Goal: Find specific page/section: Find specific page/section

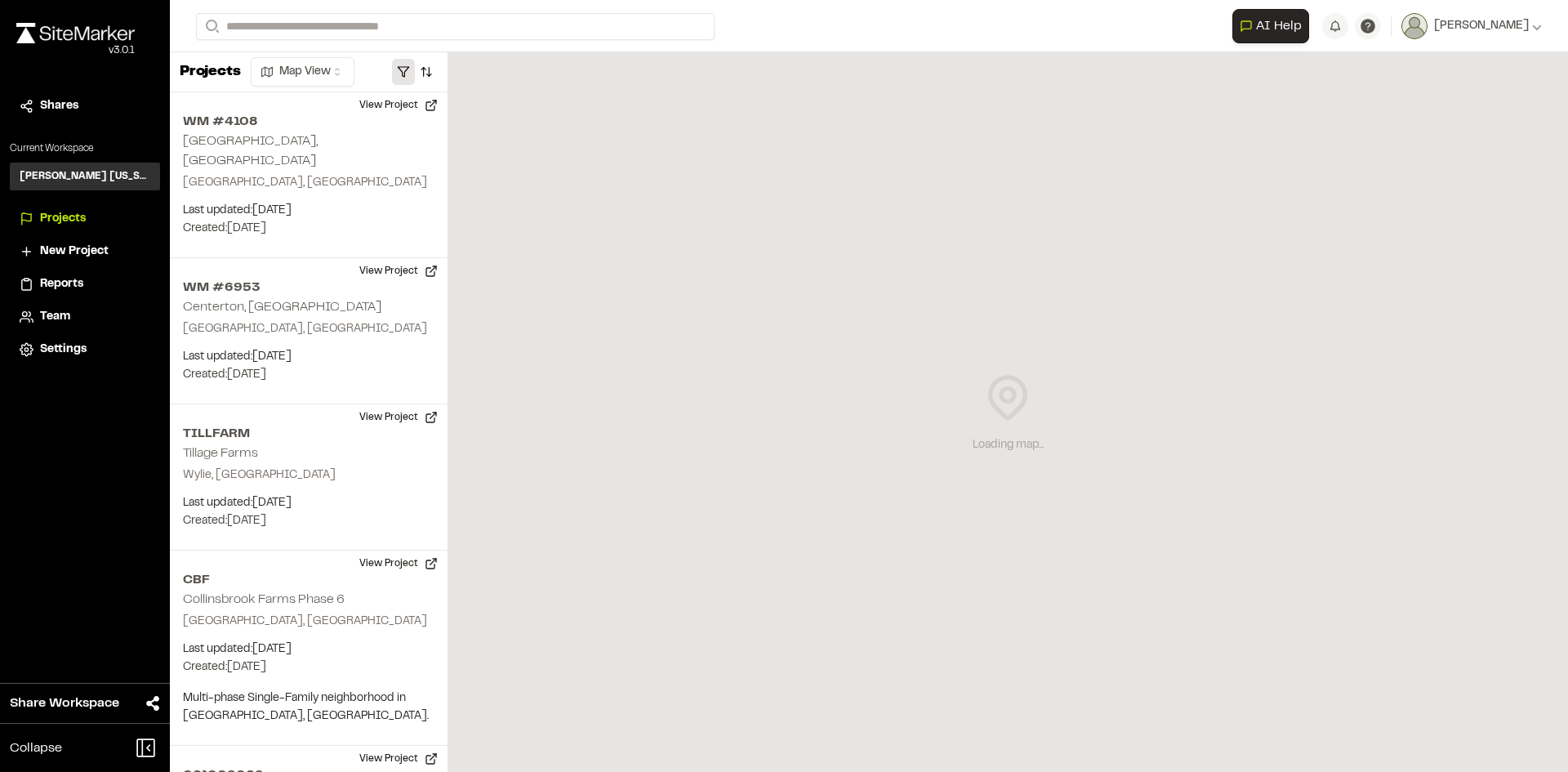
click at [406, 68] on button "button" at bounding box center [403, 72] width 23 height 26
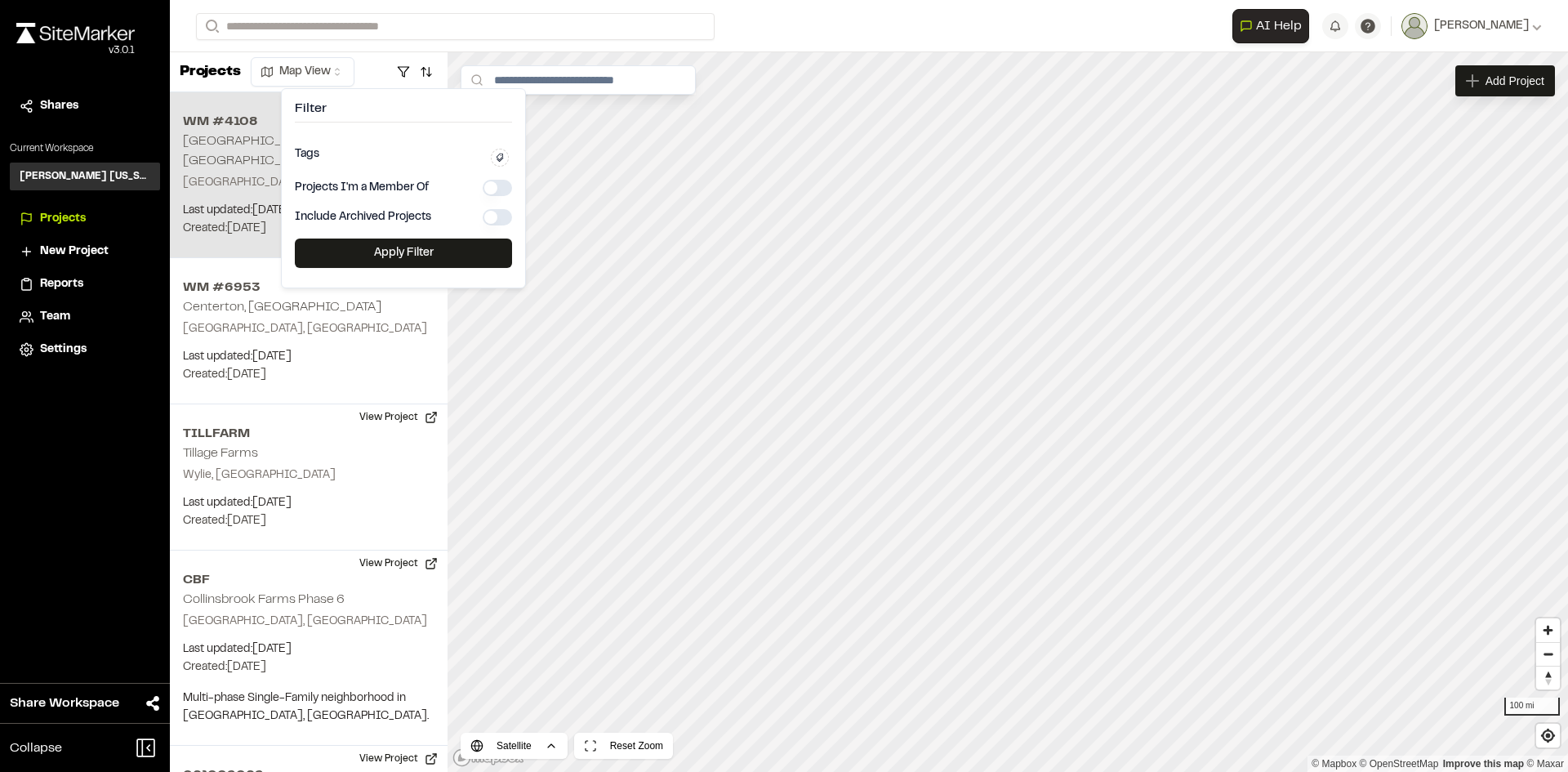
click at [223, 174] on p "[GEOGRAPHIC_DATA], [GEOGRAPHIC_DATA]" at bounding box center [308, 183] width 252 height 18
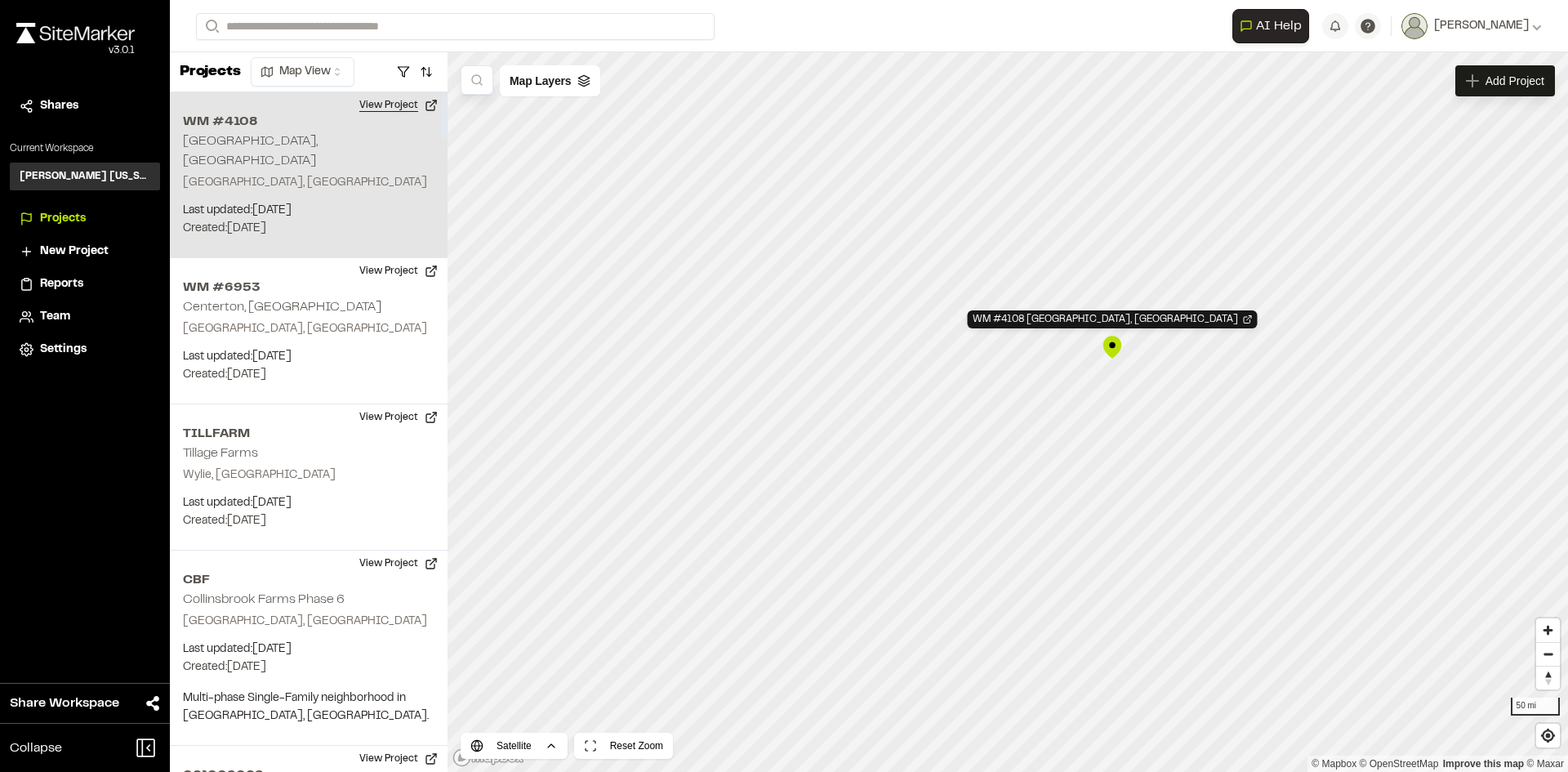
click at [406, 107] on button "View Project" at bounding box center [398, 105] width 98 height 26
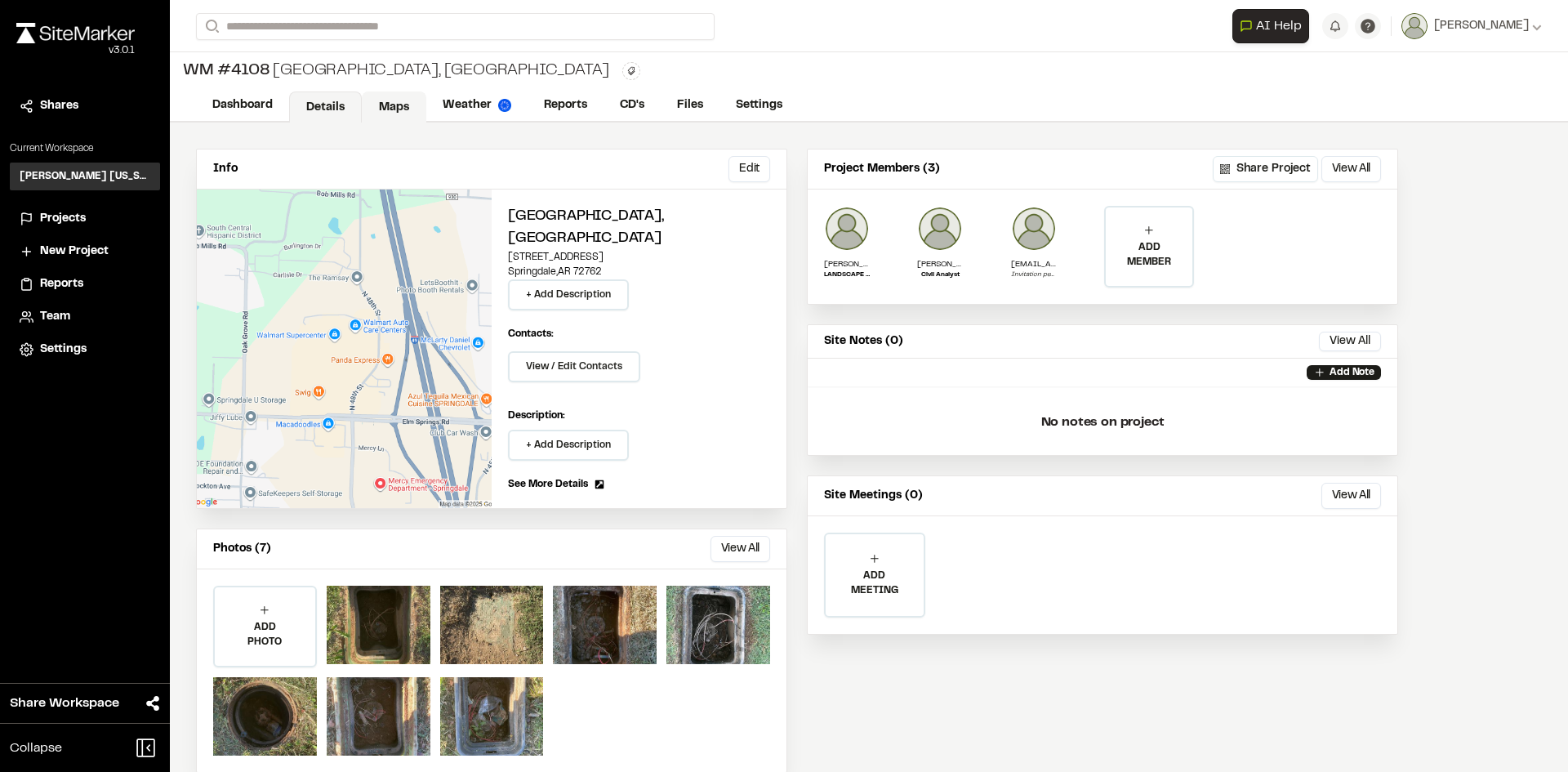
click at [400, 110] on link "Maps" at bounding box center [393, 107] width 64 height 31
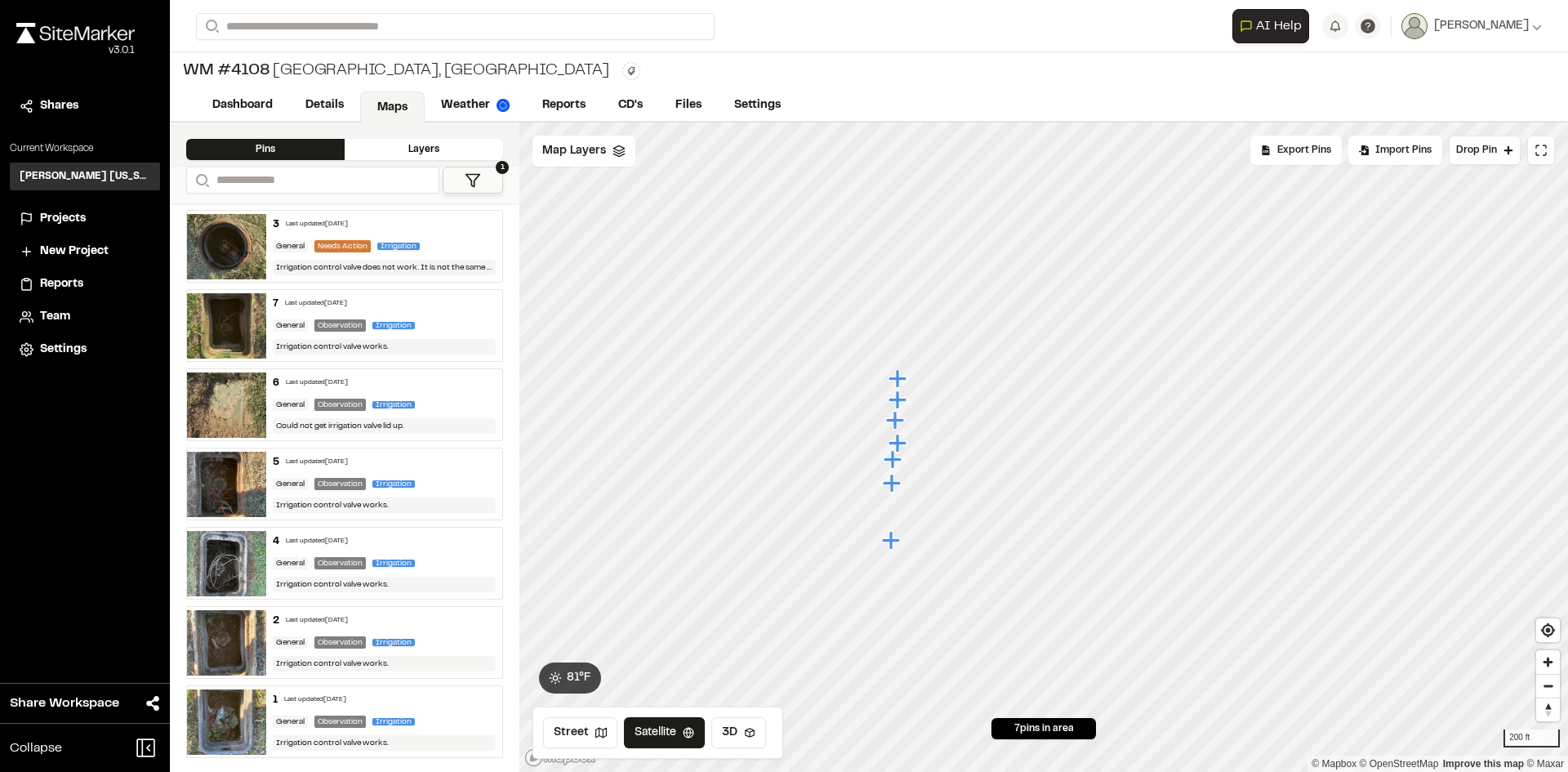
click at [293, 653] on div "2 Last updated Oct 15, 2025 General Observation Irrigation Irrigation control v…" at bounding box center [384, 642] width 237 height 71
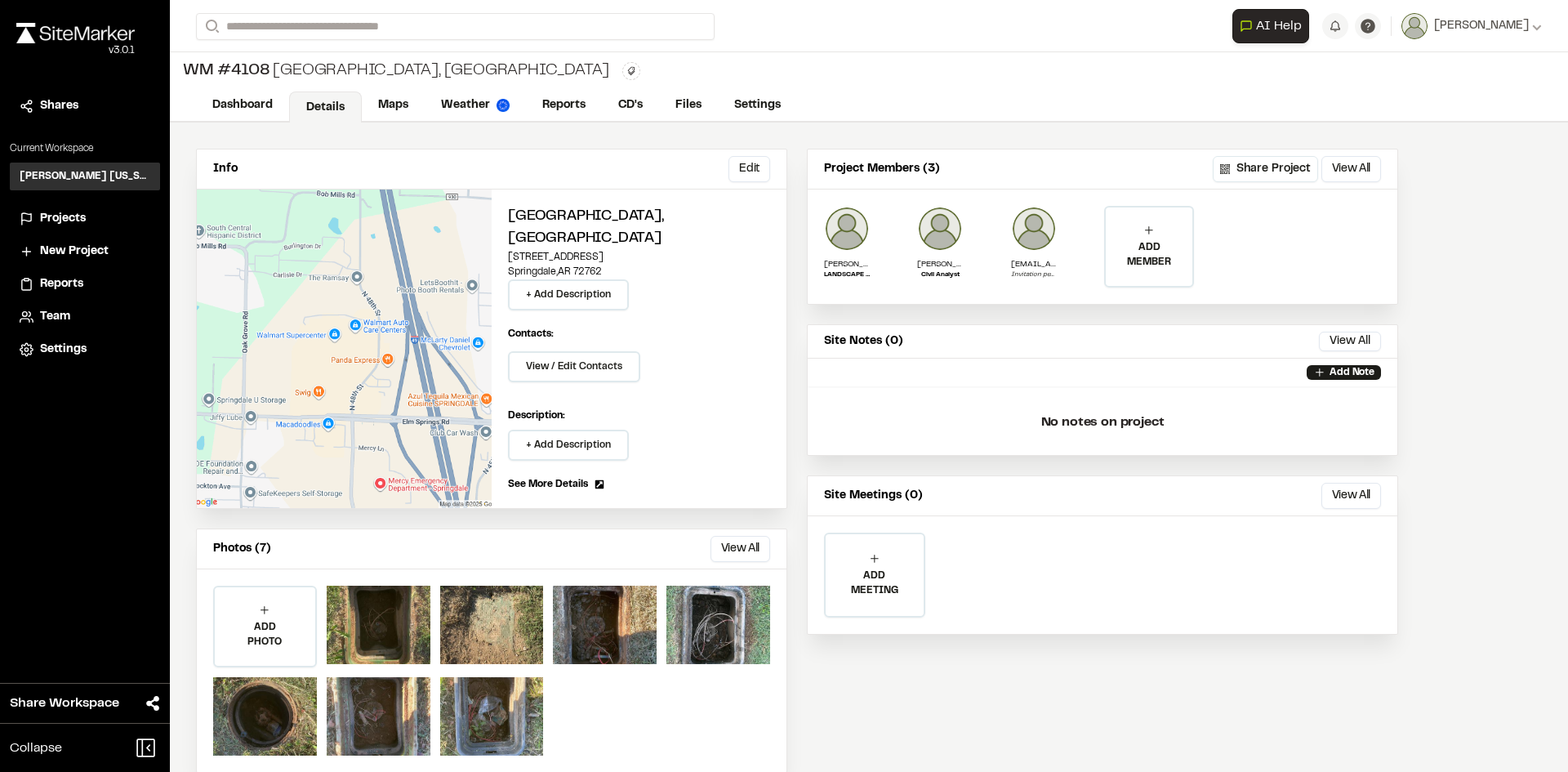
click at [61, 216] on span "Projects" at bounding box center [63, 219] width 46 height 18
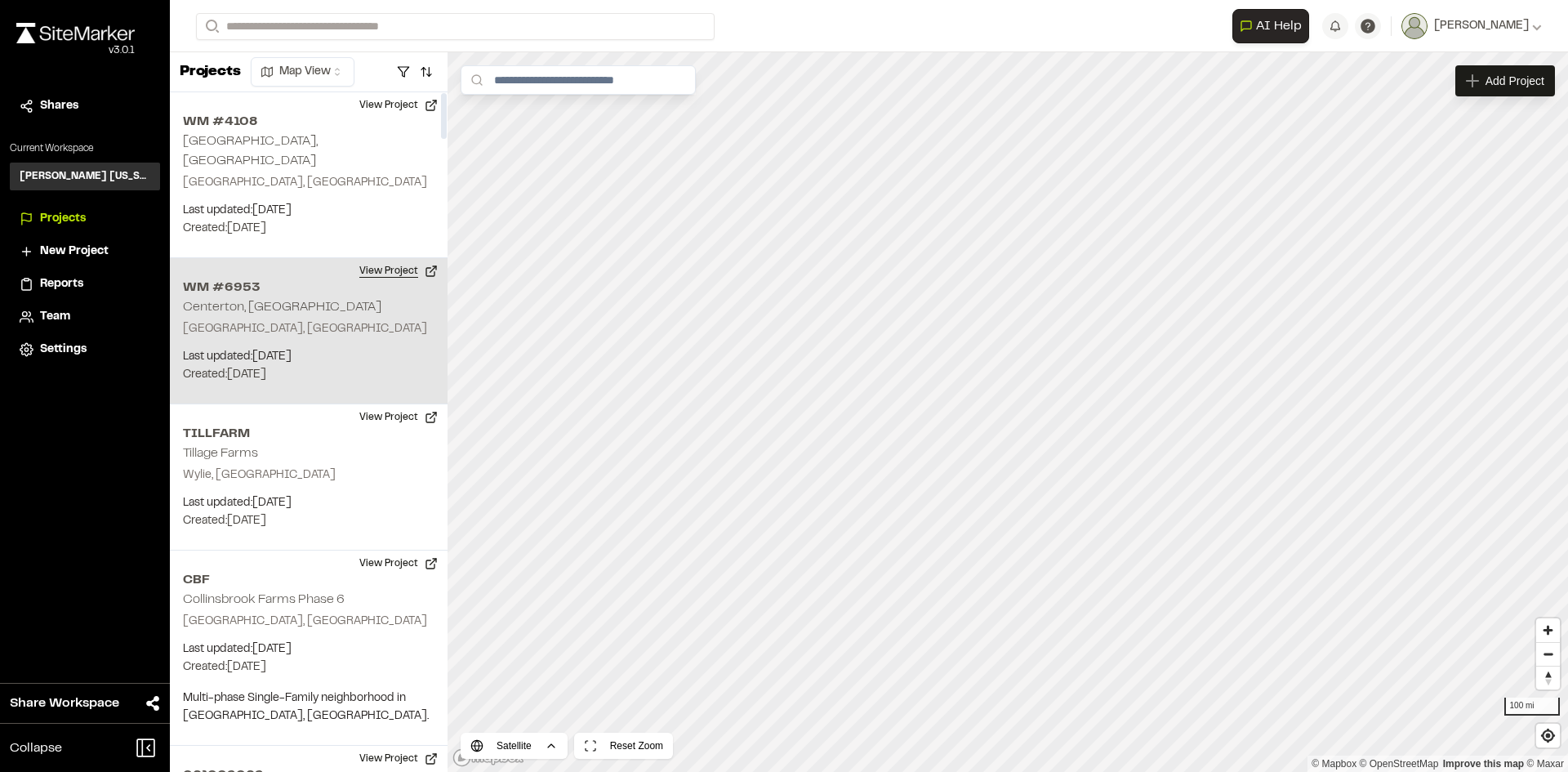
click at [379, 258] on button "View Project" at bounding box center [398, 271] width 98 height 26
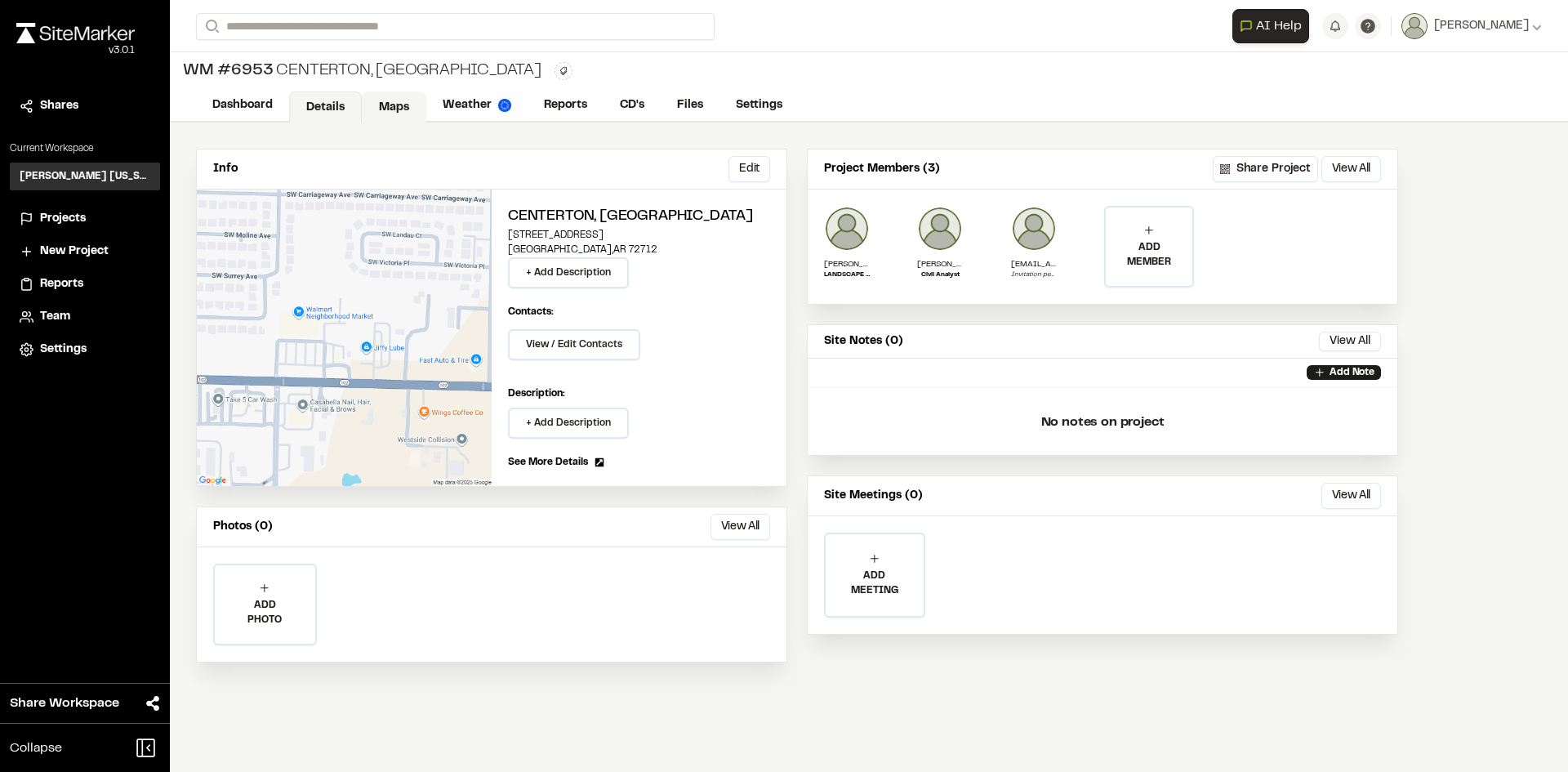
click at [403, 109] on link "Maps" at bounding box center [393, 107] width 64 height 31
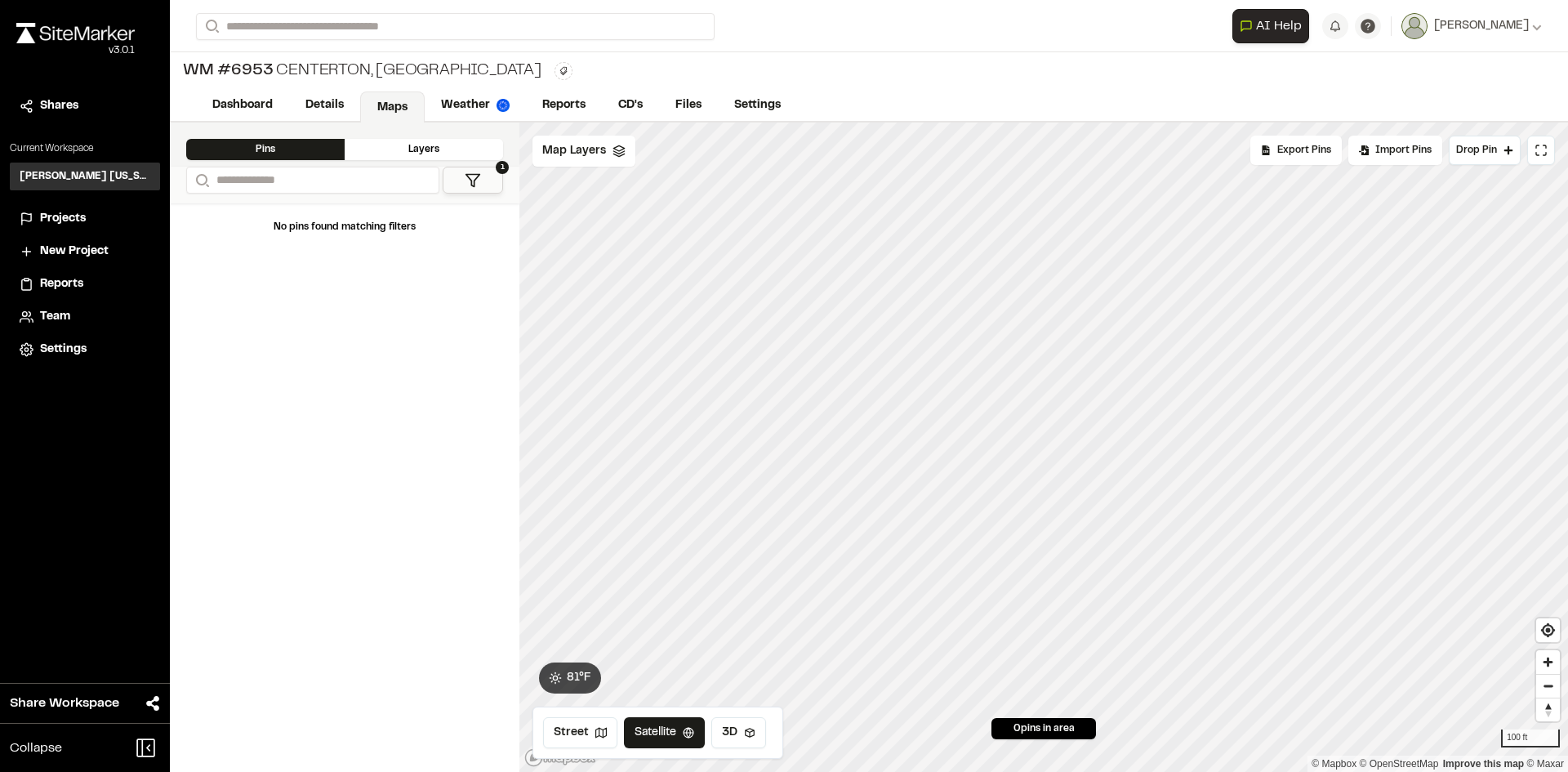
click at [1088, 739] on div "0 pins in area" at bounding box center [1043, 728] width 104 height 21
